Goal: Task Accomplishment & Management: Complete application form

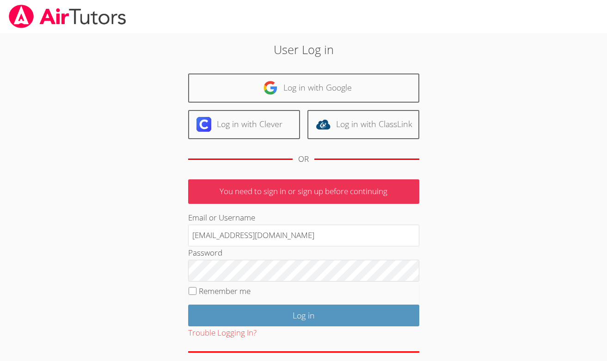
type input "francouriberheinbolt@gmail.com"
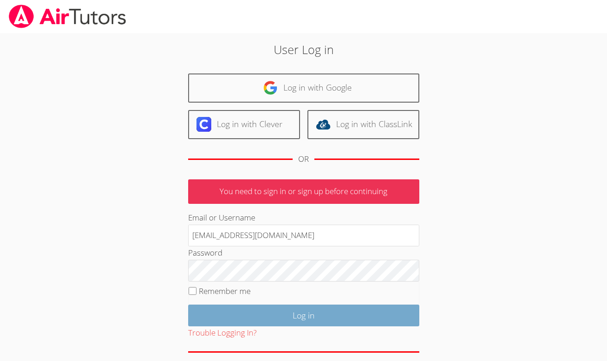
click at [285, 314] on input "Log in" at bounding box center [303, 315] width 231 height 22
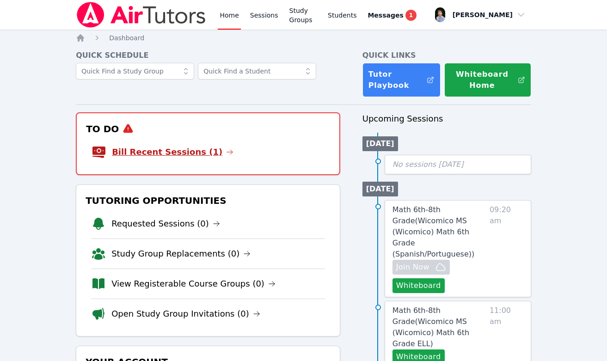
click at [189, 152] on link "Bill Recent Sessions (1)" at bounding box center [172, 152] width 121 height 13
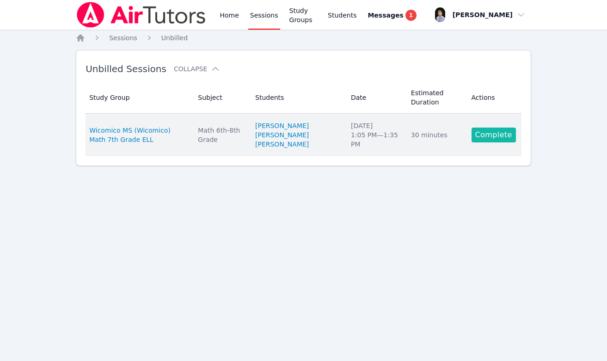
click at [510, 137] on link "Complete" at bounding box center [493, 134] width 44 height 15
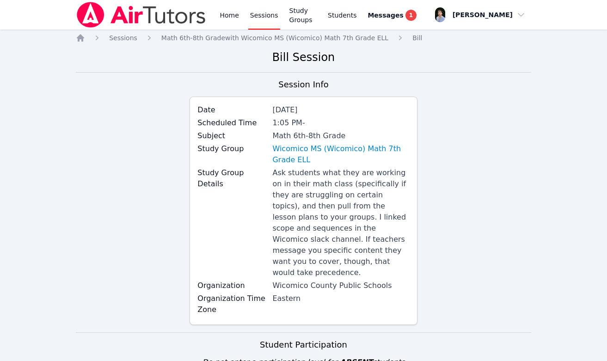
scroll to position [242, 0]
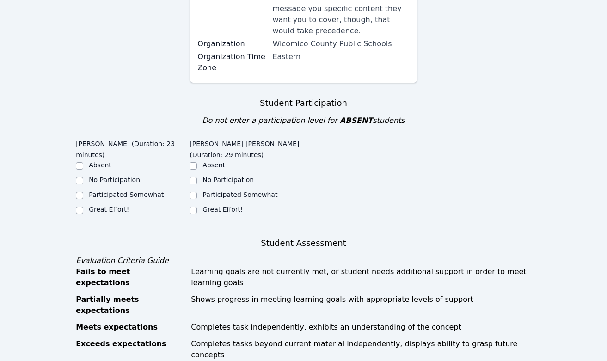
click at [189, 206] on input "Great Effort!" at bounding box center [192, 209] width 7 height 7
checkbox input "true"
click at [126, 206] on label "Great Effort!" at bounding box center [109, 209] width 40 height 7
click at [83, 206] on input "Great Effort!" at bounding box center [79, 209] width 7 height 7
checkbox input "true"
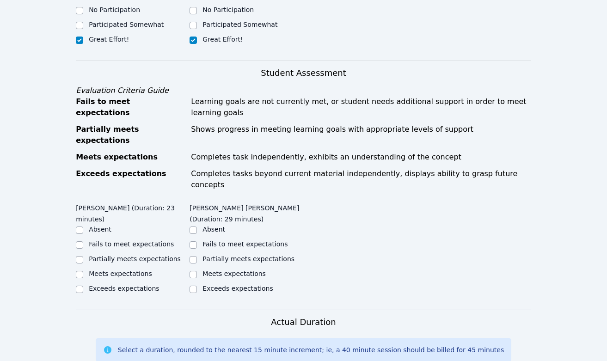
scroll to position [453, 0]
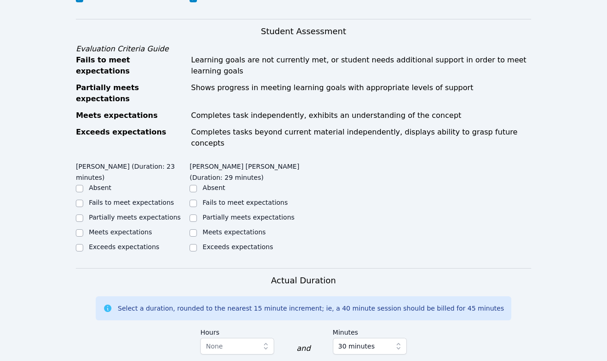
click at [125, 243] on label "Exceeds expectations" at bounding box center [124, 246] width 70 height 7
click at [83, 244] on input "Exceeds expectations" at bounding box center [79, 247] width 7 height 7
checkbox input "true"
click at [127, 228] on label "Meets expectations" at bounding box center [120, 231] width 63 height 7
click at [83, 229] on input "Meets expectations" at bounding box center [79, 232] width 7 height 7
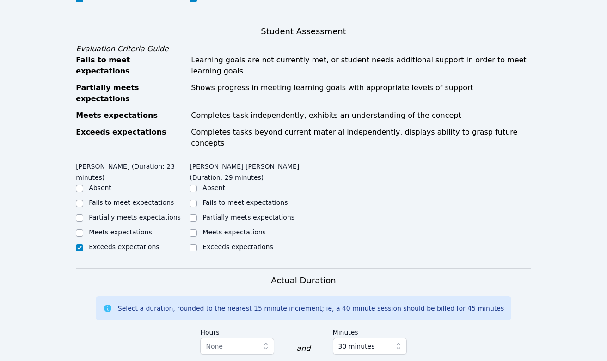
checkbox input "true"
checkbox input "false"
click at [213, 228] on label "Meets expectations" at bounding box center [233, 231] width 63 height 7
click at [197, 229] on input "Meets expectations" at bounding box center [192, 232] width 7 height 7
checkbox input "true"
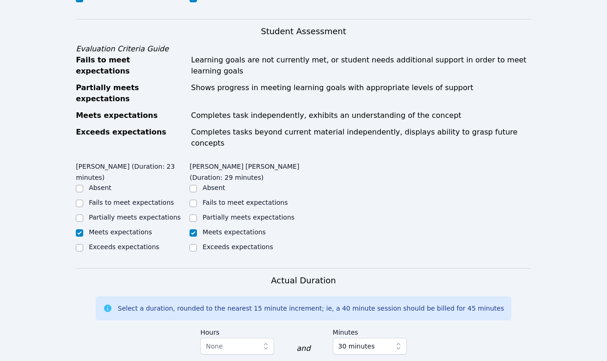
scroll to position [588, 0]
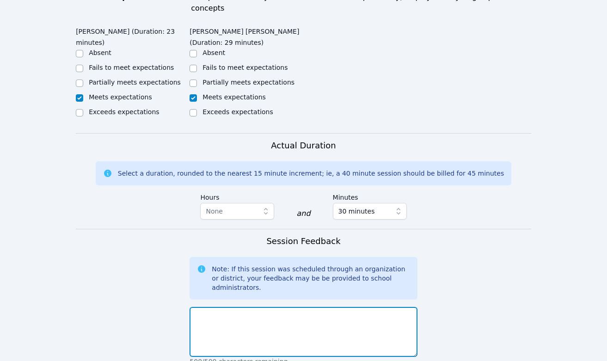
click at [257, 307] on textarea at bounding box center [302, 332] width 227 height 50
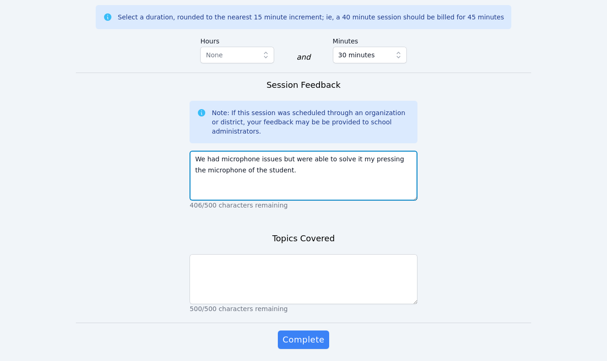
scroll to position [743, 0]
type textarea "We had microphone issues but were able to solve it my pressing the microphone o…"
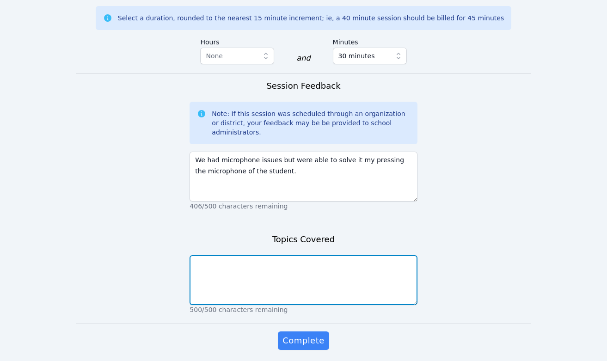
click at [288, 266] on textarea at bounding box center [302, 280] width 227 height 50
click at [340, 255] on textarea at bounding box center [302, 280] width 227 height 50
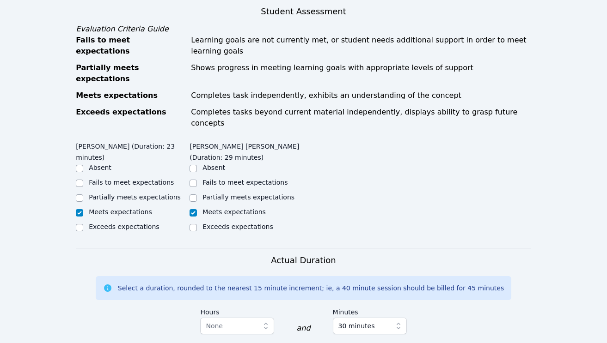
scroll to position [591, 0]
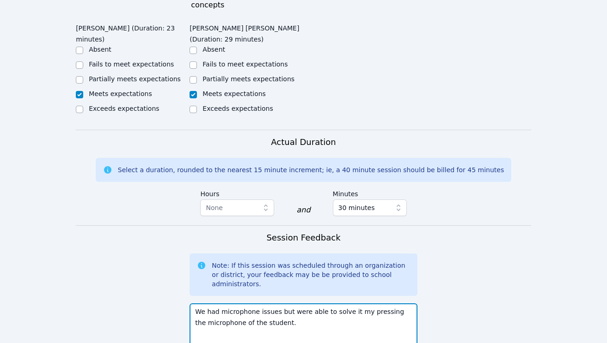
click at [324, 303] on textarea "We had microphone issues but were able to solve it my pressing the microphone o…" at bounding box center [302, 328] width 227 height 50
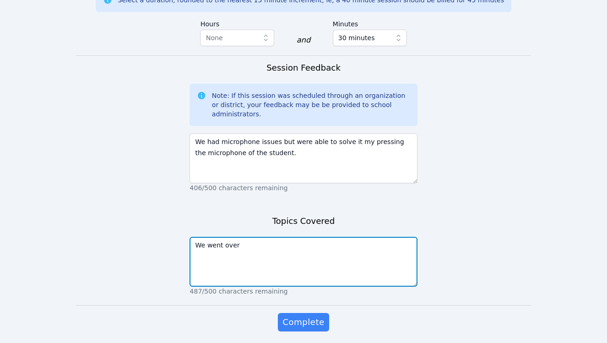
click at [333, 237] on textarea "We went over" at bounding box center [302, 262] width 227 height 50
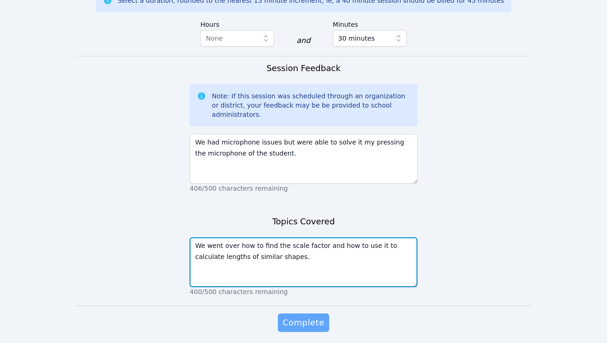
type textarea "We went over how to find the scale factor and how to use it to calculate length…"
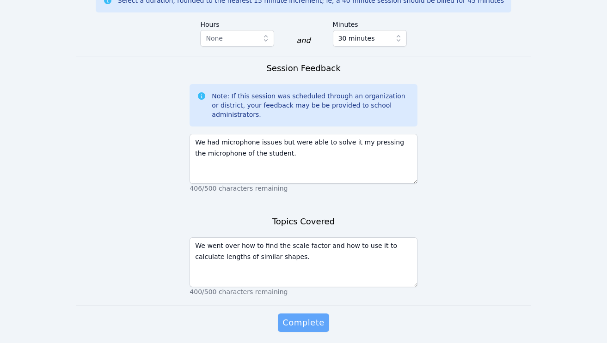
click at [318, 316] on span "Complete" at bounding box center [303, 322] width 42 height 13
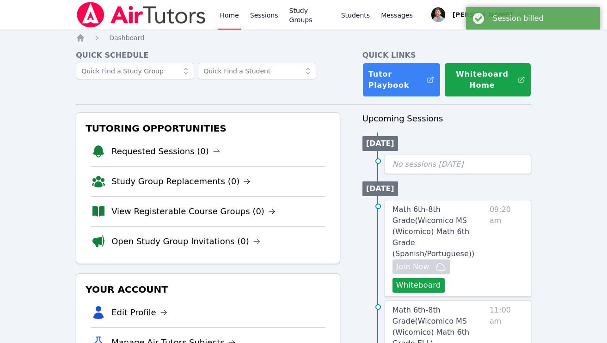
scroll to position [24, 0]
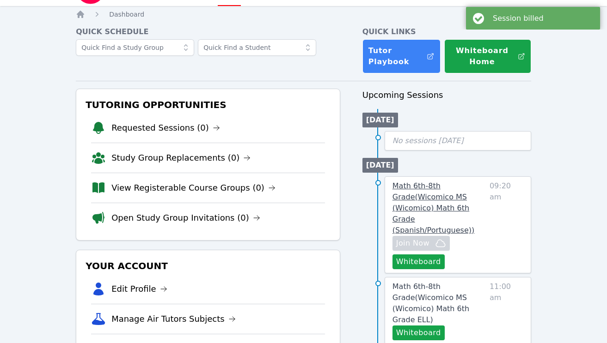
click at [444, 197] on span "Math 6th-8th Grade ( Wicomico MS (Wicomico) Math 6th Grade (Spanish/Portuguese)…" at bounding box center [433, 208] width 82 height 53
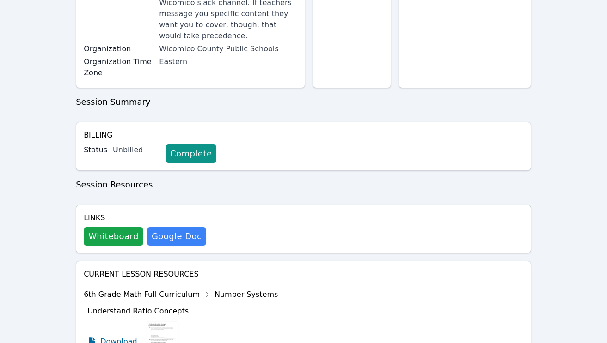
scroll to position [313, 0]
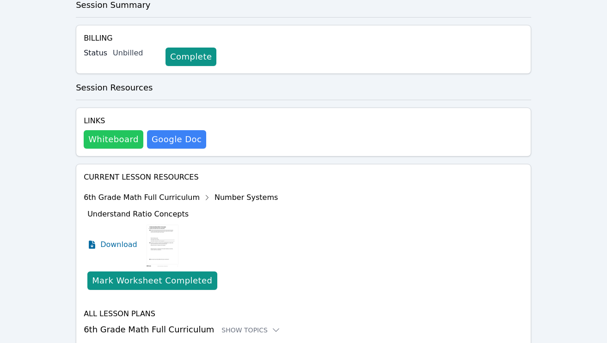
click at [107, 142] on button "Whiteboard" at bounding box center [114, 139] width 60 height 18
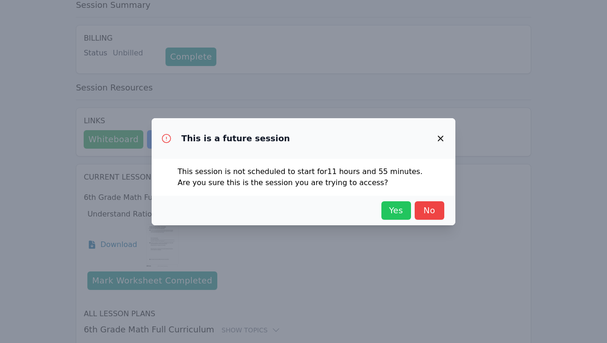
click at [394, 210] on span "Yes" at bounding box center [396, 210] width 20 height 13
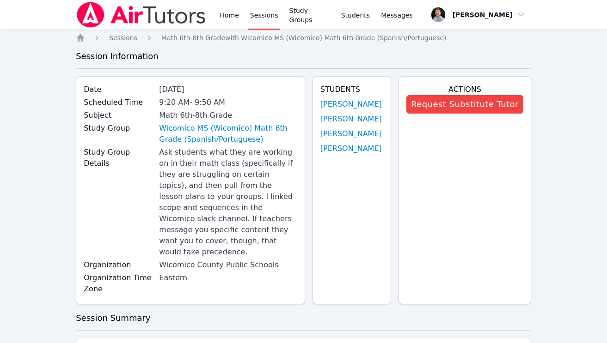
scroll to position [-11, 0]
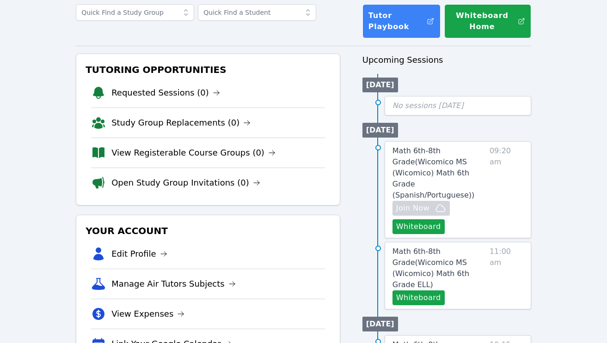
scroll to position [59, 0]
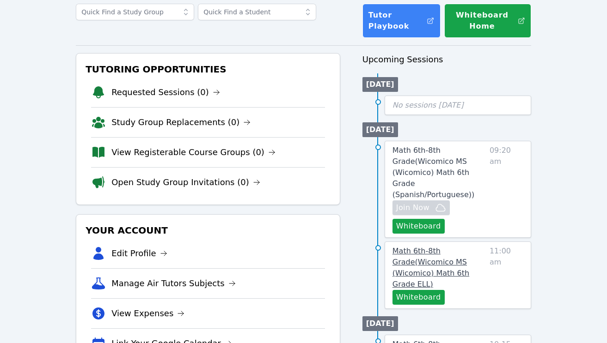
click at [412, 246] on link "Math 6th-8th Grade ( Wicomico MS (Wicomico) Math 6th Grade ELL )" at bounding box center [438, 268] width 93 height 44
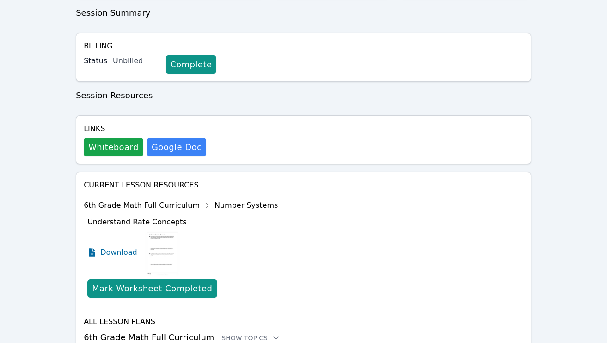
scroll to position [349, 0]
click at [112, 126] on div "Home Sessions Math 6th-8th Grade with Wicomico MS (Wicomico) Math 6th Grade ELL…" at bounding box center [303, 36] width 455 height 704
click at [118, 124] on h4 "Links" at bounding box center [145, 129] width 122 height 11
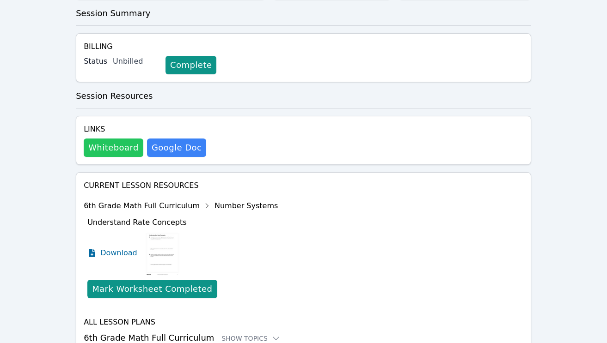
click at [118, 139] on button "Whiteboard" at bounding box center [114, 148] width 60 height 18
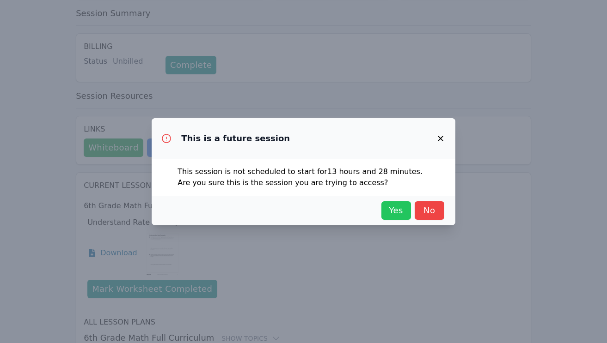
click at [401, 206] on span "Yes" at bounding box center [396, 210] width 20 height 13
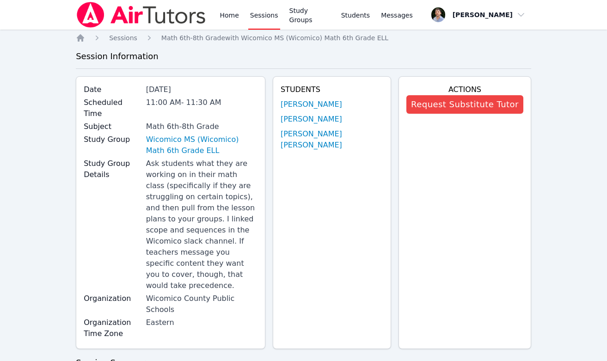
scroll to position [0, 0]
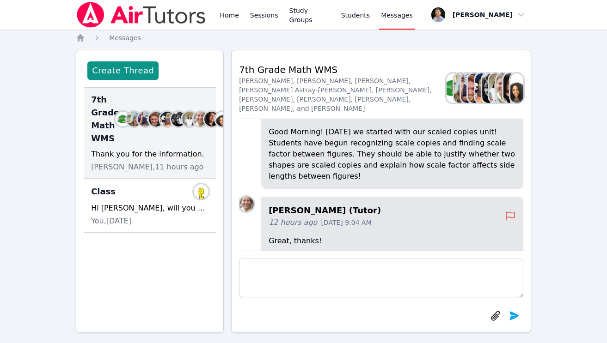
scroll to position [-77, 0]
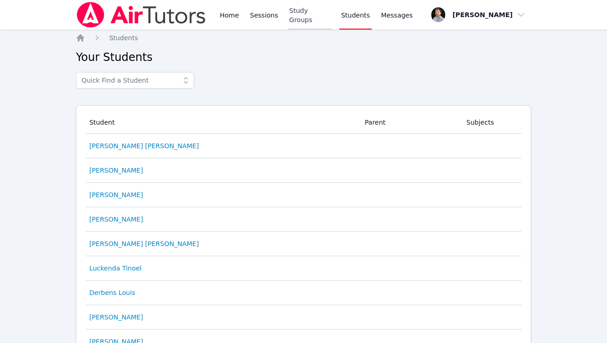
click at [302, 12] on link "Study Groups" at bounding box center [309, 15] width 44 height 30
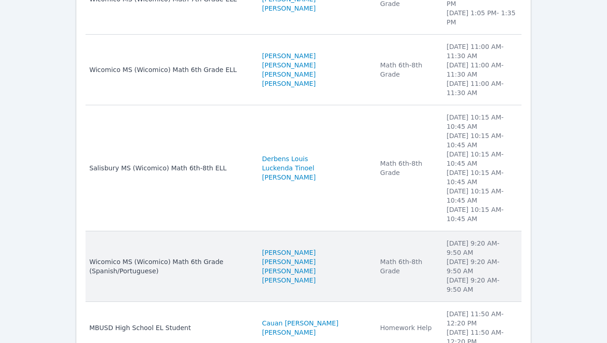
scroll to position [189, 0]
click at [251, 257] on div "Wicomico MS (Wicomico) Math 6th Grade (Spanish/Portuguese)" at bounding box center [170, 266] width 162 height 18
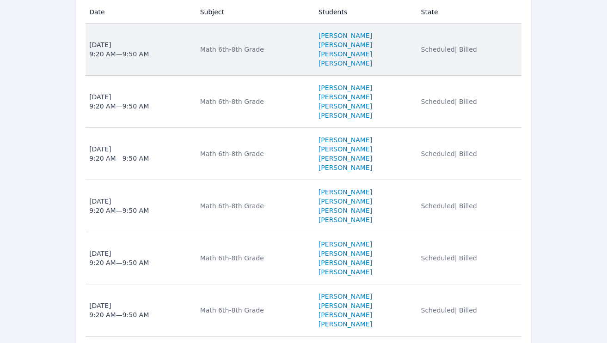
scroll to position [1031, 0]
click at [465, 46] on td "State Scheduled | Billed" at bounding box center [468, 50] width 106 height 52
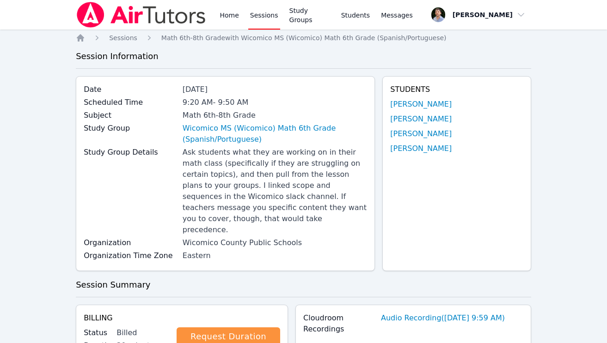
scroll to position [-1, 0]
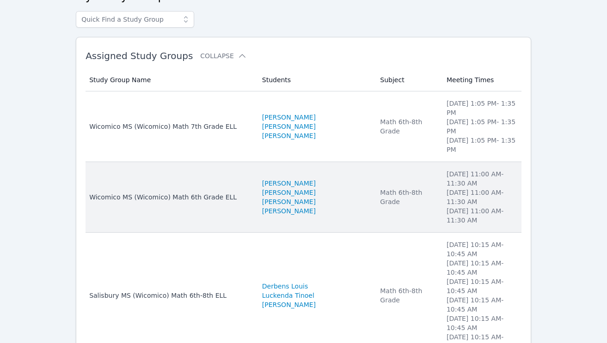
scroll to position [61, 0]
click at [397, 203] on td "Subject Math 6th-8th Grade" at bounding box center [407, 197] width 67 height 71
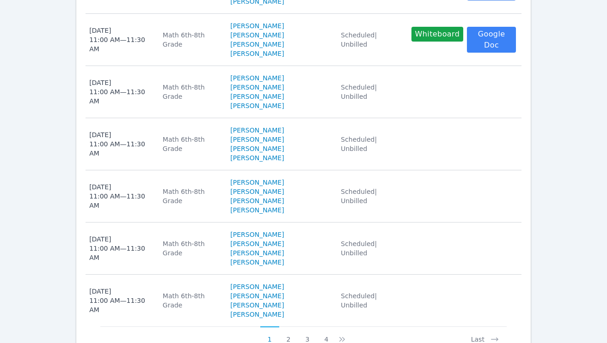
scroll to position [826, 0]
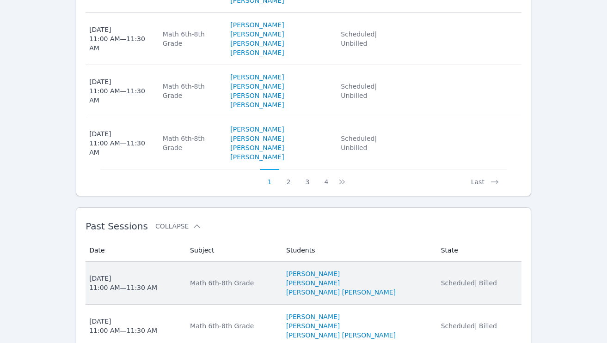
click at [403, 262] on td "Students Gabrielly Coelho Maia Hevelin Dos Santos Pereira Julia Beatriz Miranda…" at bounding box center [357, 283] width 155 height 43
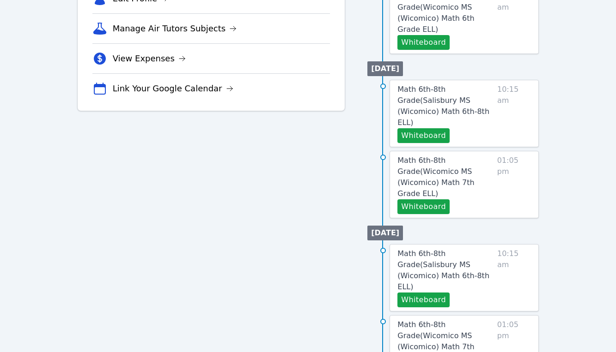
scroll to position [315, 0]
click at [432, 292] on button "Whiteboard" at bounding box center [423, 299] width 52 height 15
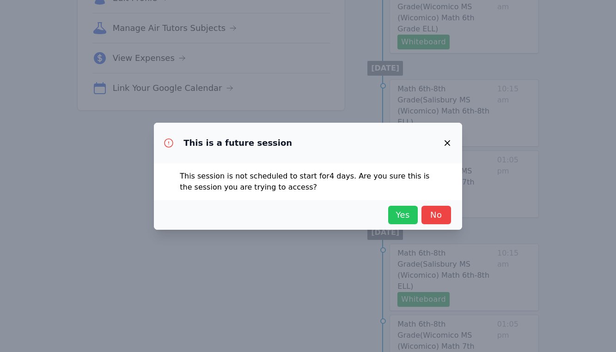
click at [410, 211] on span "Yes" at bounding box center [403, 215] width 20 height 13
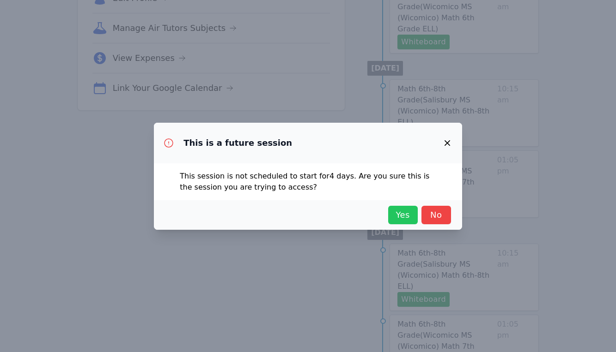
click at [401, 219] on span "Yes" at bounding box center [403, 215] width 20 height 13
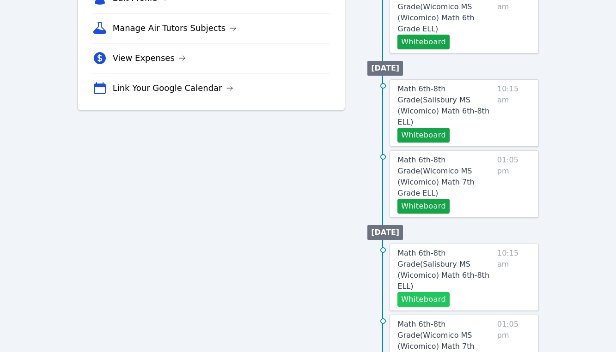
click at [431, 292] on button "Whiteboard" at bounding box center [423, 299] width 52 height 15
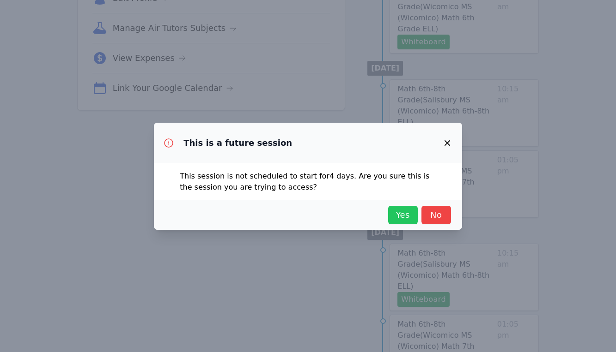
click at [409, 213] on span "Yes" at bounding box center [403, 215] width 20 height 13
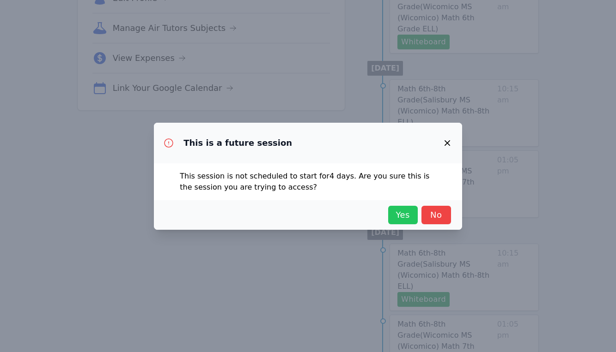
click at [397, 219] on span "Yes" at bounding box center [403, 215] width 20 height 13
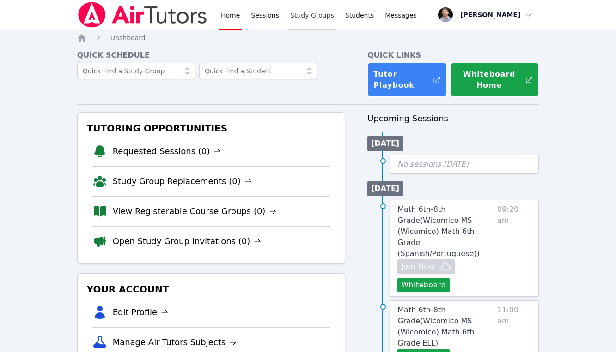
scroll to position [0, 0]
click at [304, 21] on link "Study Groups" at bounding box center [312, 15] width 48 height 30
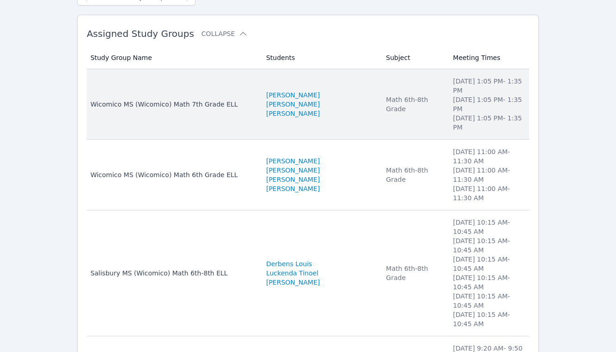
scroll to position [138, 0]
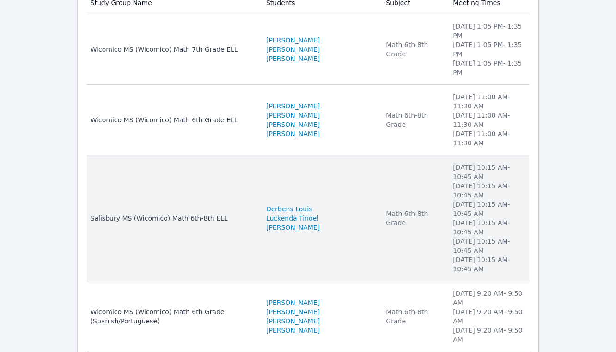
click at [398, 156] on td "Subject Math 6th-8th Grade" at bounding box center [413, 219] width 67 height 126
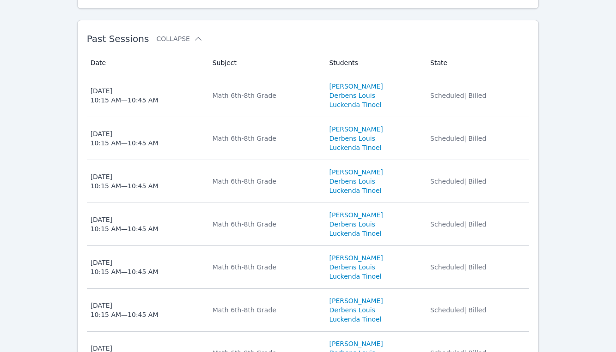
scroll to position [759, 0]
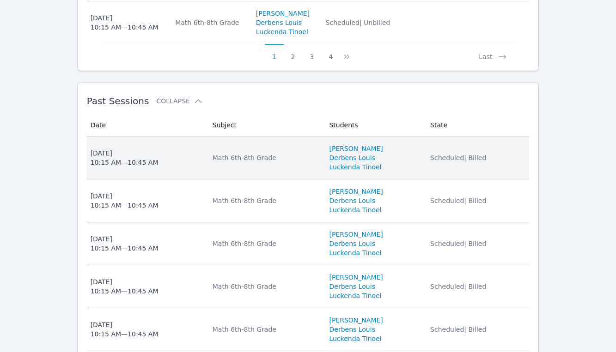
click at [399, 146] on li "[PERSON_NAME]" at bounding box center [374, 148] width 90 height 9
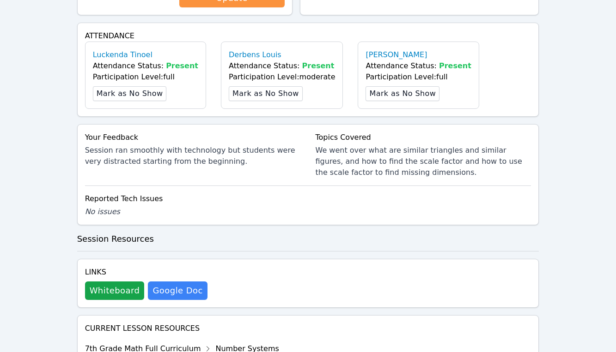
scroll to position [299, 0]
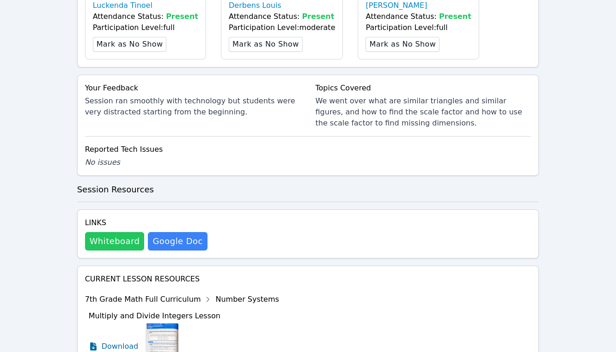
click at [133, 244] on button "Whiteboard" at bounding box center [115, 241] width 60 height 18
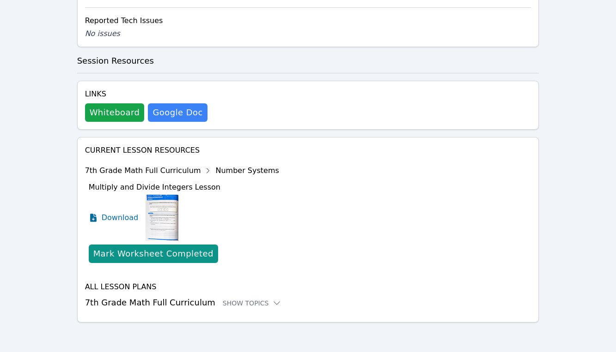
scroll to position [428, 0]
click at [182, 170] on div "7th Grade Math Full Curriculum Number Systems" at bounding box center [182, 171] width 194 height 15
click at [272, 303] on icon at bounding box center [276, 303] width 9 height 9
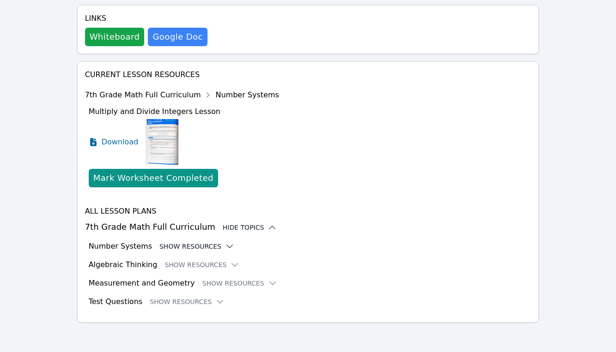
click at [225, 249] on icon at bounding box center [229, 246] width 9 height 9
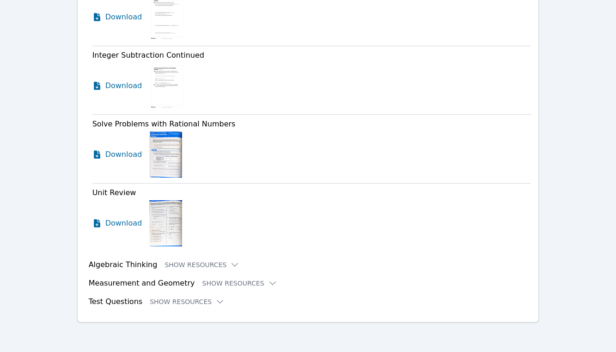
scroll to position [1638, 0]
click at [232, 266] on icon at bounding box center [235, 265] width 6 height 3
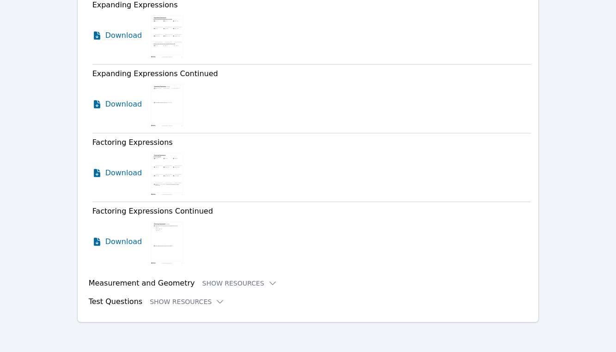
scroll to position [3572, 0]
click at [268, 284] on icon at bounding box center [272, 283] width 9 height 9
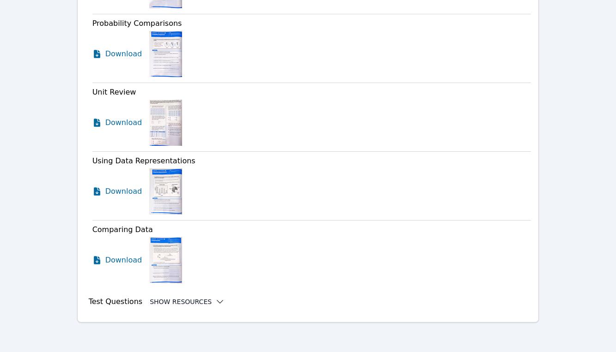
scroll to position [4680, 0]
click at [215, 300] on icon at bounding box center [219, 301] width 9 height 9
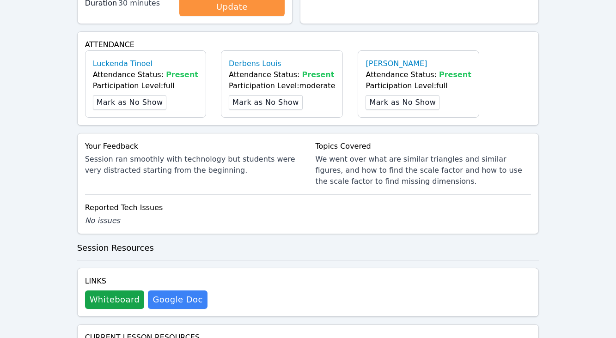
scroll to position [4053, 0]
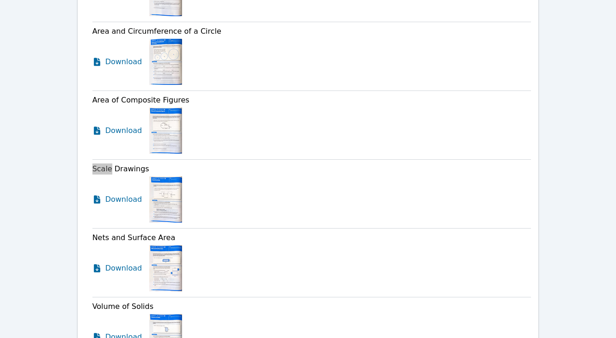
click at [175, 206] on img at bounding box center [165, 199] width 33 height 46
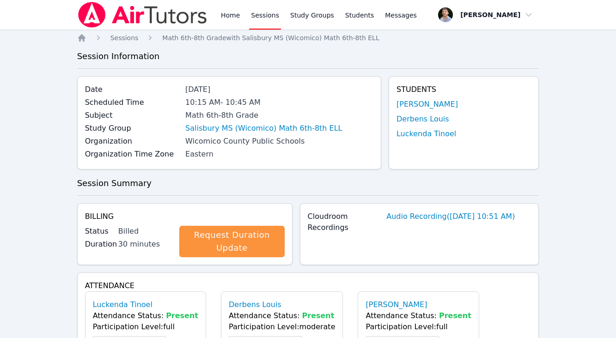
scroll to position [0, 0]
